Goal: Check status: Check status

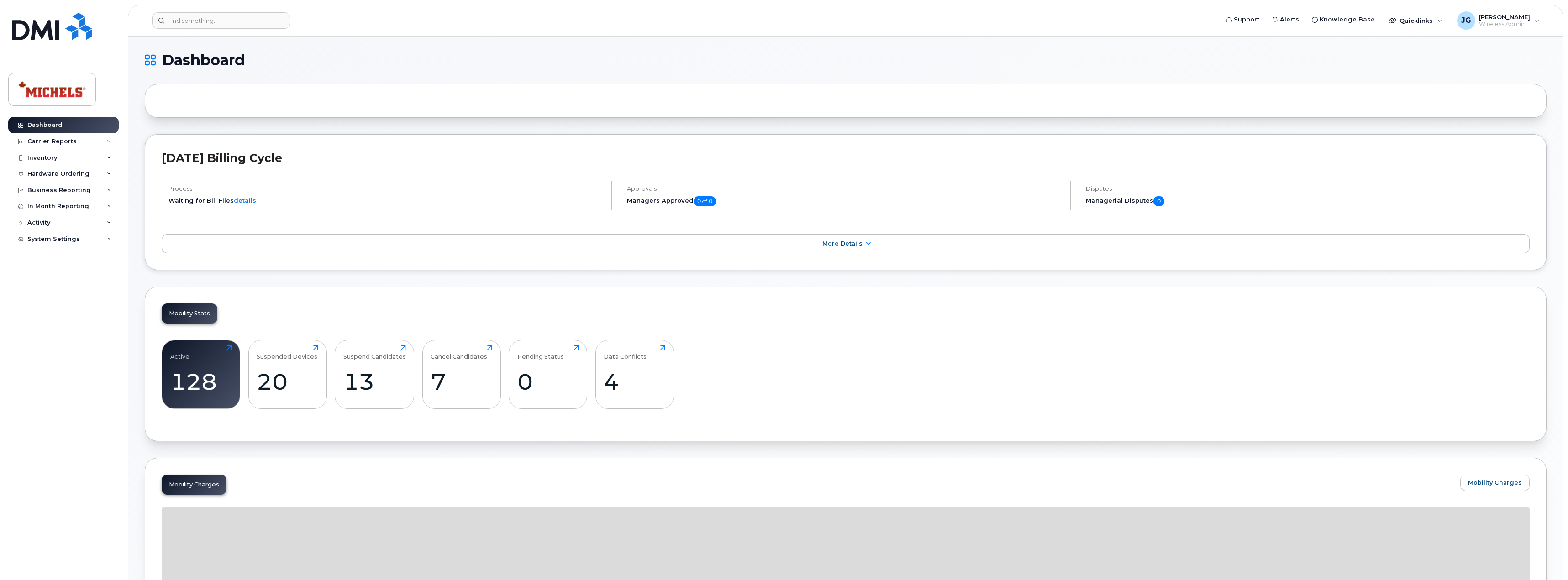
scroll to position [365, 0]
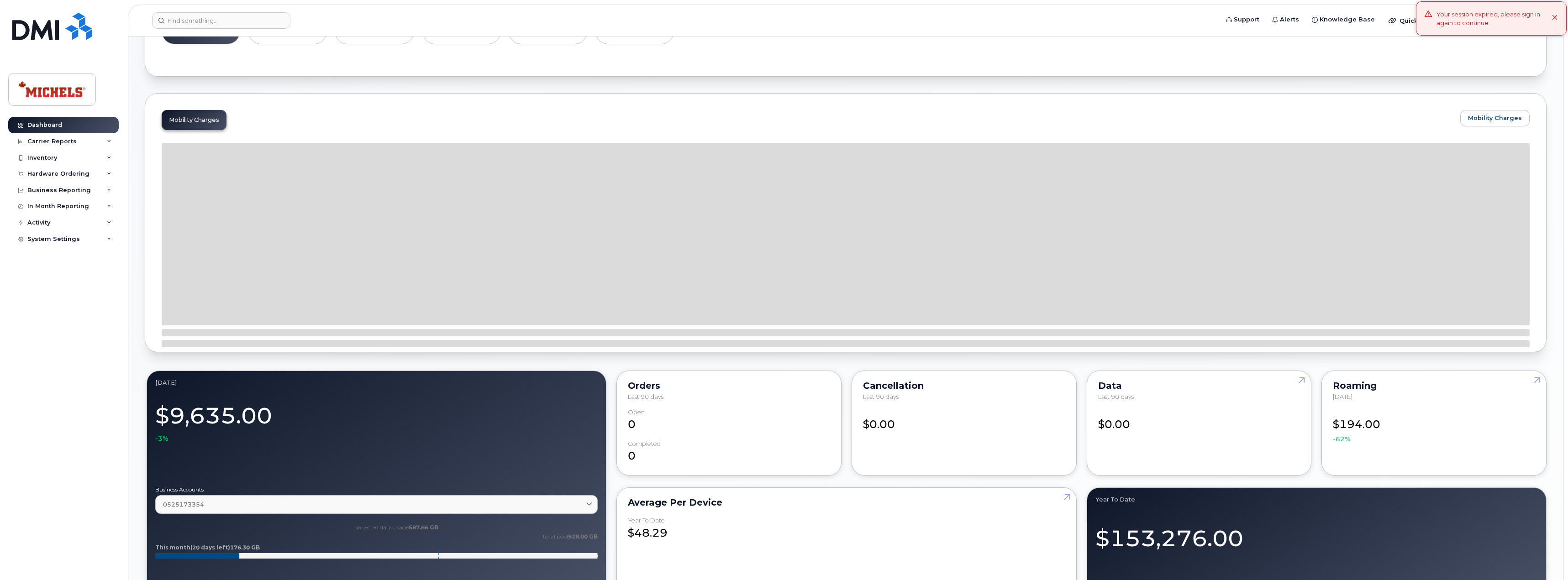
click at [1510, 15] on div "Your session expired, please sign in again to continue." at bounding box center [1494, 18] width 116 height 17
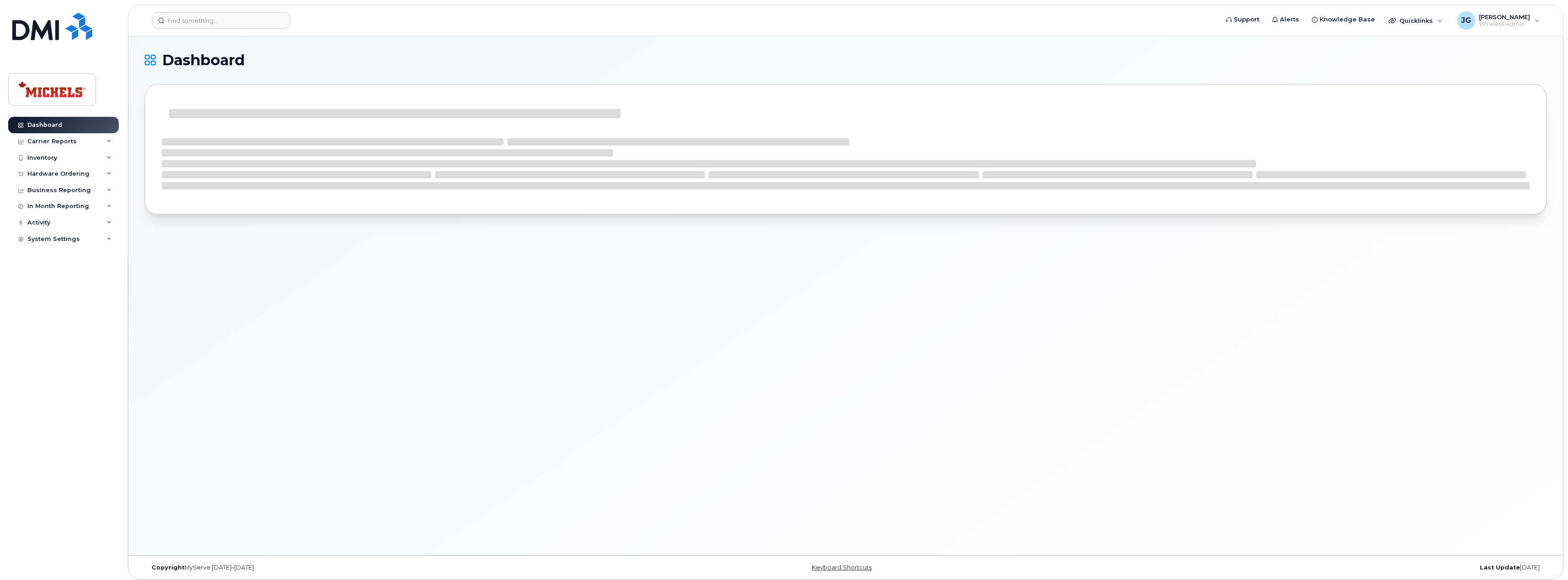
click at [56, 12] on div "Dashboard Carrier Reports Monthly Billing Data Daily Data Pooling Data Behavior…" at bounding box center [62, 290] width 124 height 580
click at [51, 21] on img at bounding box center [52, 26] width 80 height 28
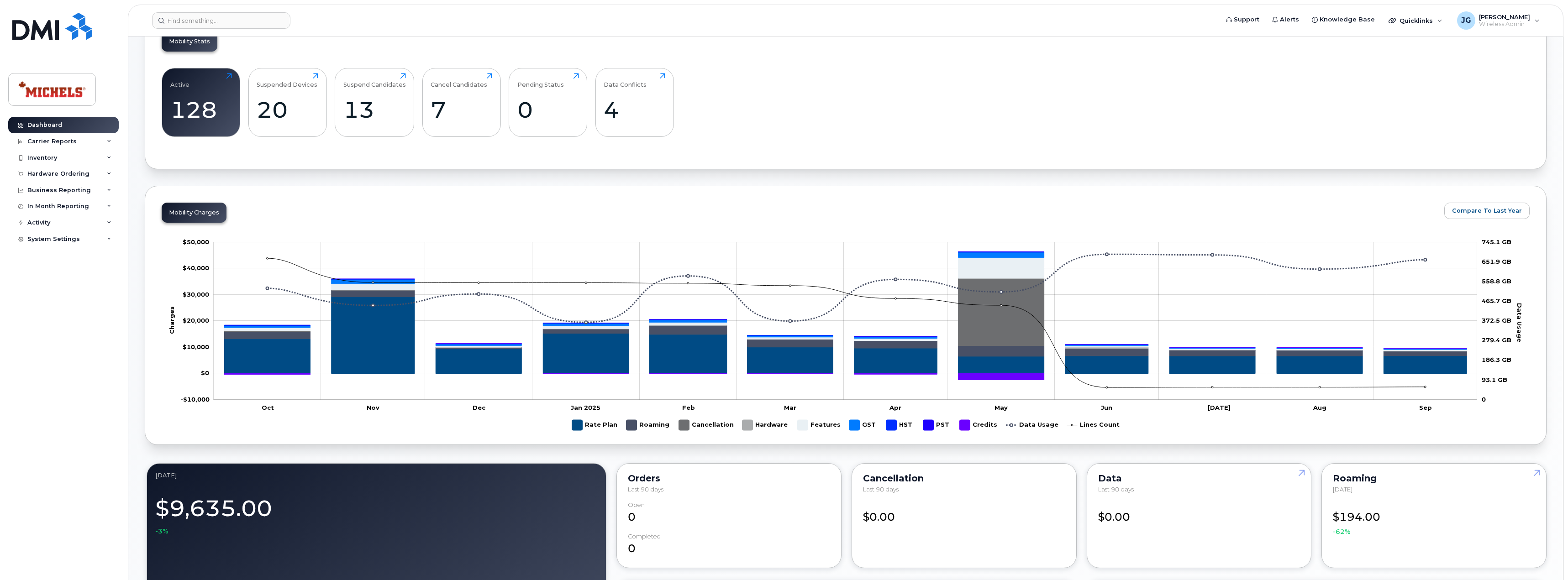
scroll to position [273, 0]
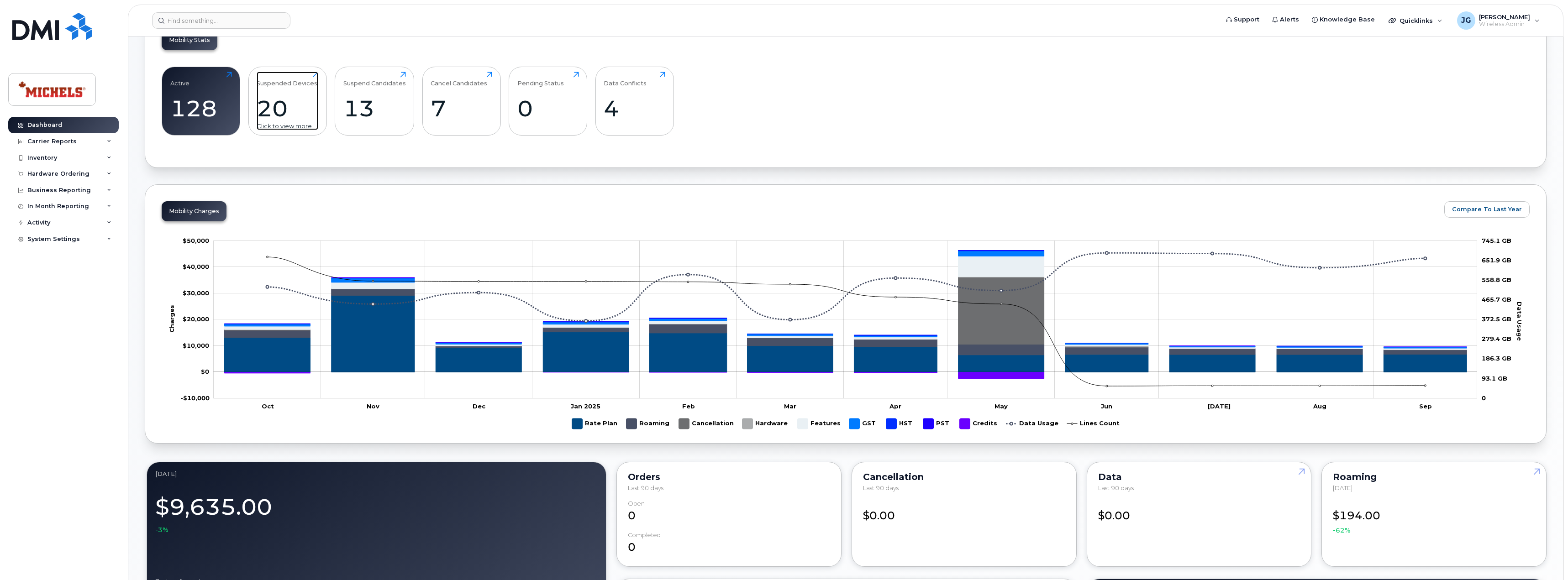
click at [291, 115] on div "20" at bounding box center [287, 108] width 62 height 27
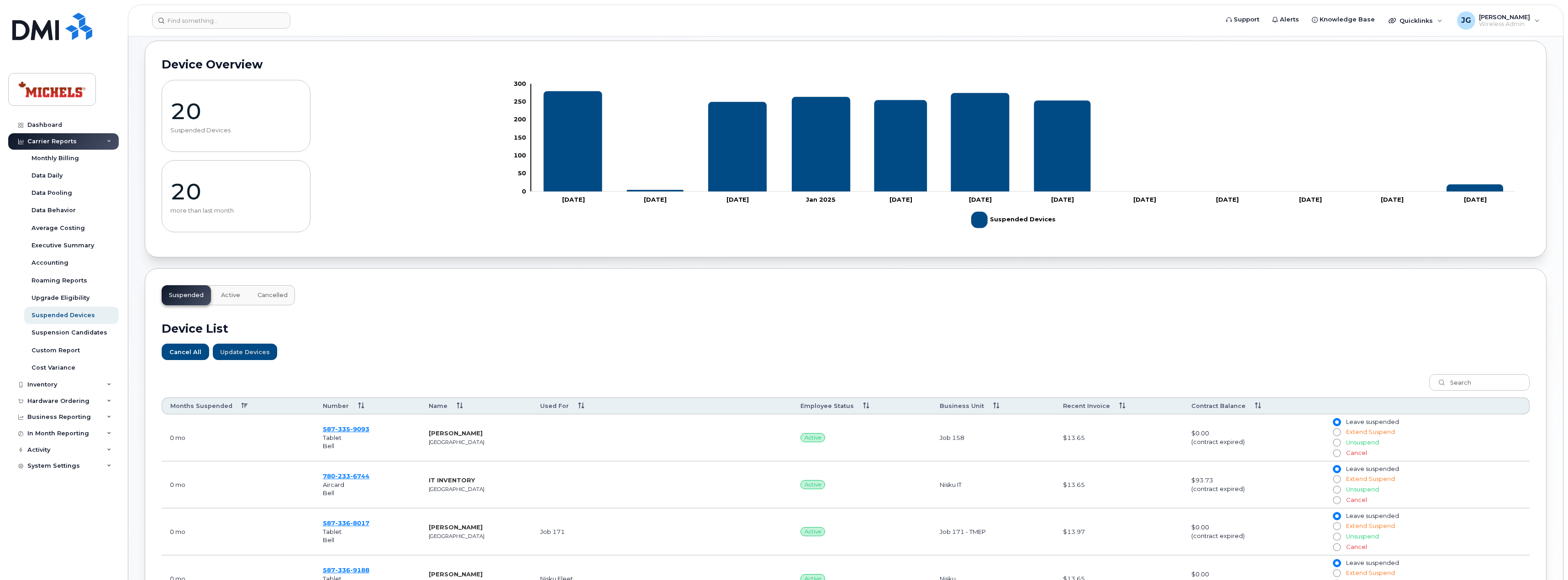
scroll to position [46, 0]
click at [25, 28] on img at bounding box center [52, 26] width 80 height 28
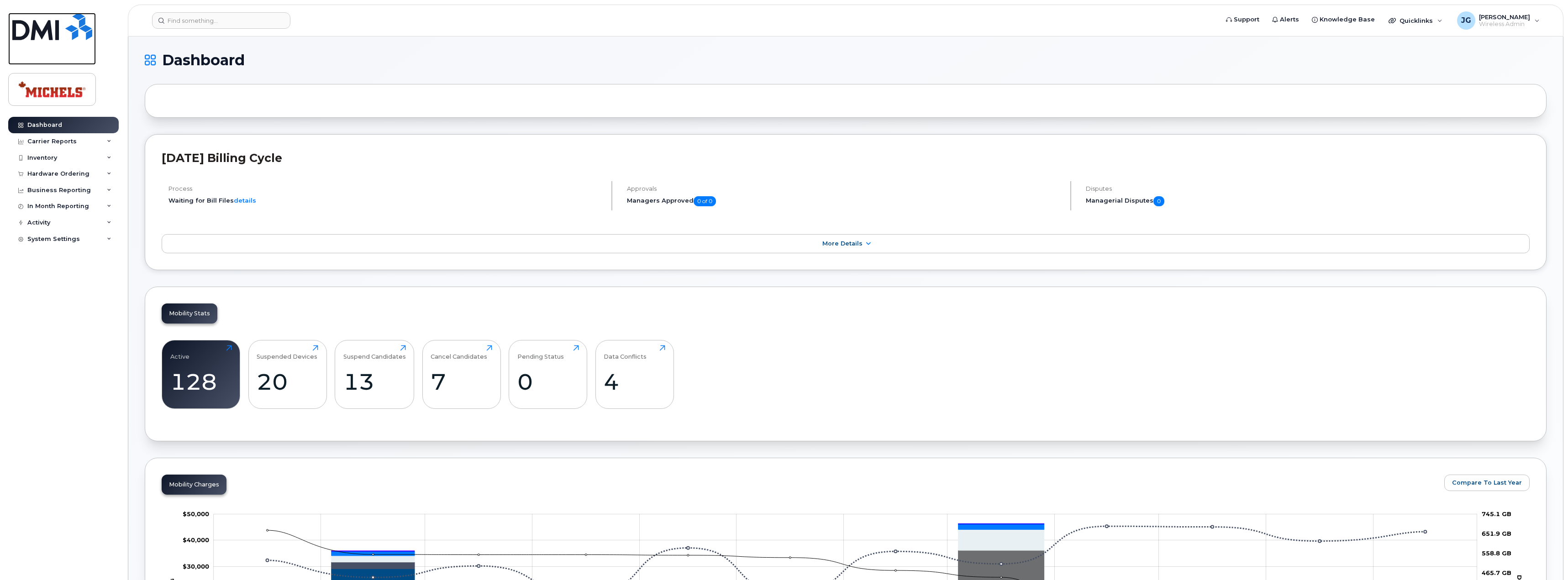
click at [31, 21] on img at bounding box center [52, 26] width 80 height 28
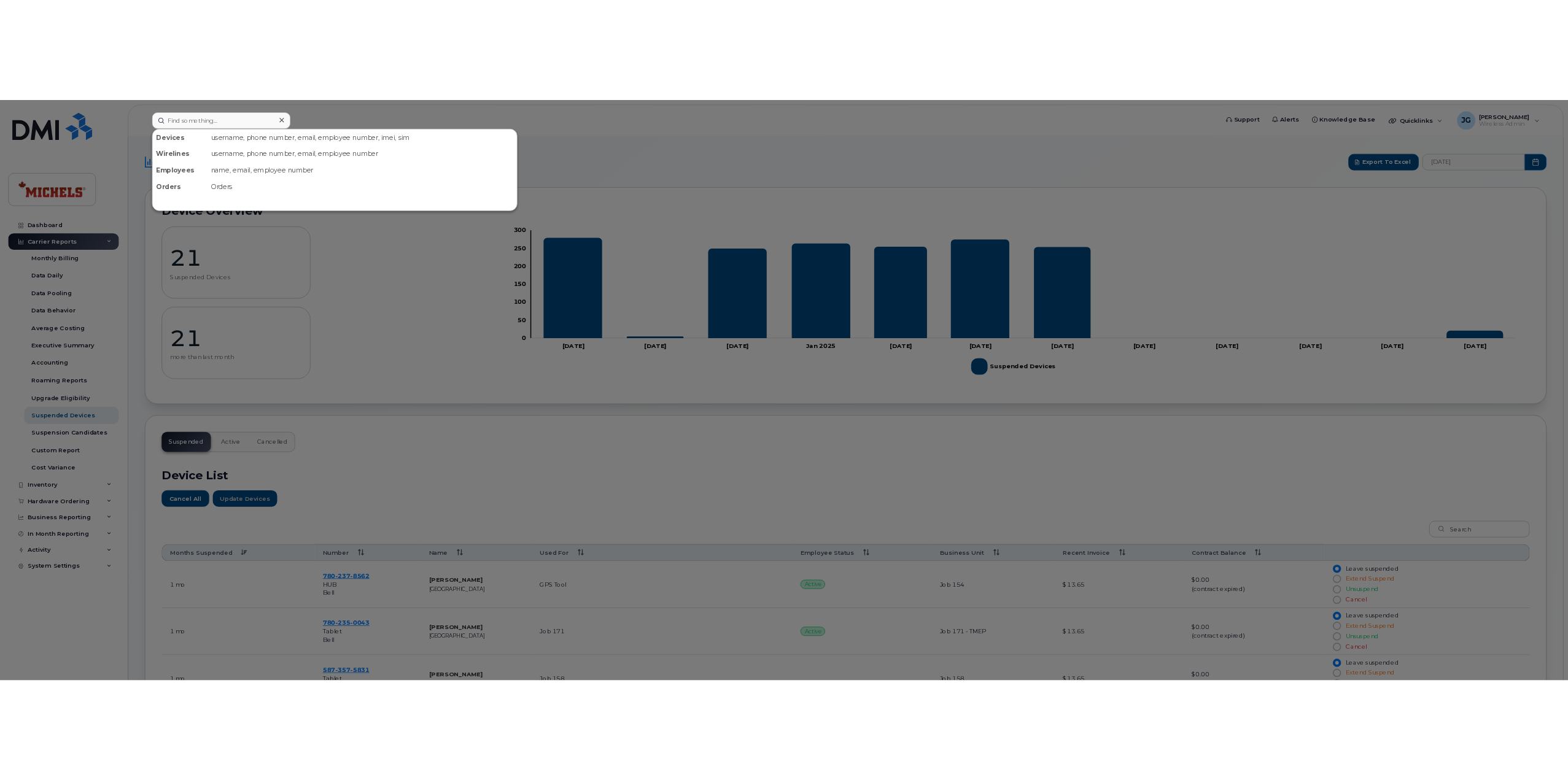
scroll to position [551, 0]
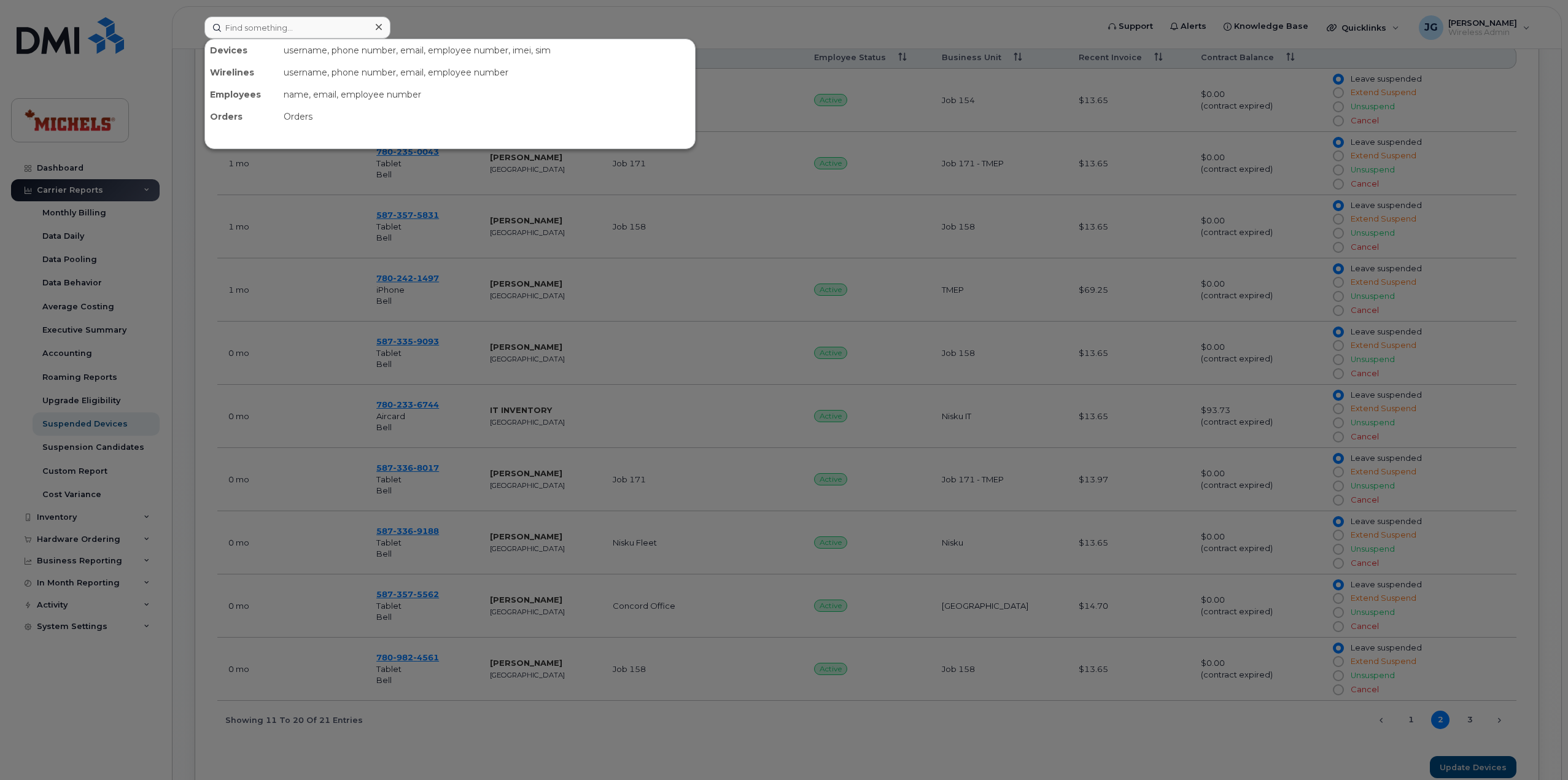
click at [313, 28] on input at bounding box center [297, 27] width 186 height 22
type input "7808090840"
click at [308, 23] on input "7808090840" at bounding box center [297, 27] width 186 height 22
drag, startPoint x: 308, startPoint y: 23, endPoint x: 221, endPoint y: 25, distance: 87.0
click at [221, 25] on input "7808090840" at bounding box center [297, 27] width 186 height 22
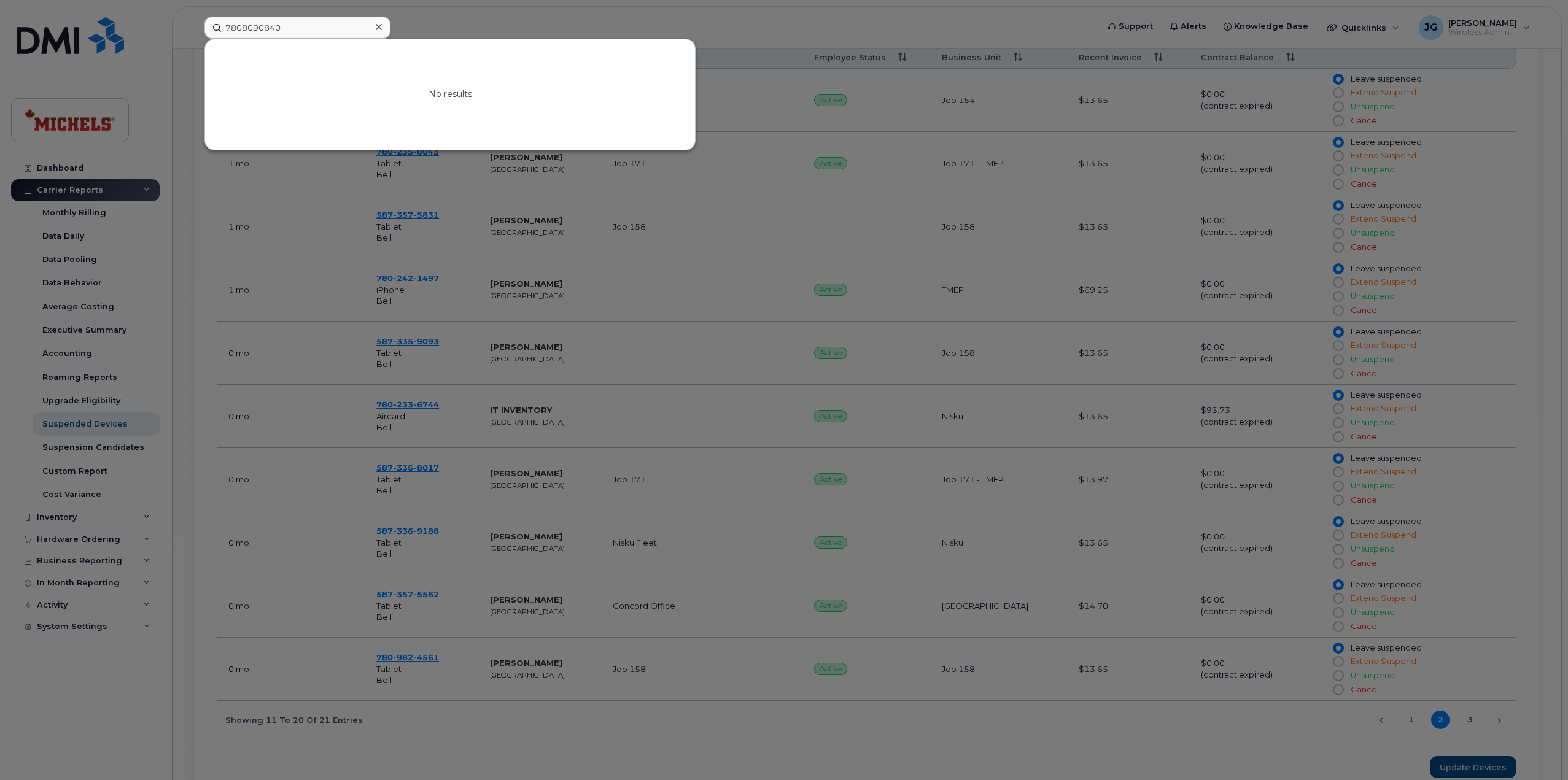
drag, startPoint x: 256, startPoint y: 26, endPoint x: 642, endPoint y: 18, distance: 386.1
click at [642, 18] on div at bounding box center [784, 390] width 1568 height 780
